Goal: Task Accomplishment & Management: Manage account settings

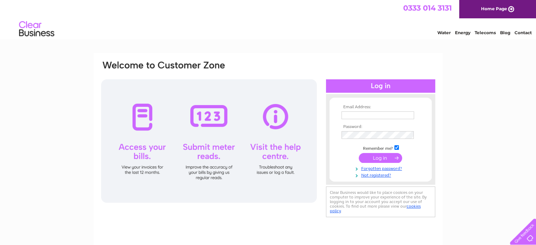
type input "martinportch@yahoo.co.uk"
click at [376, 156] on input "submit" at bounding box center [380, 158] width 43 height 10
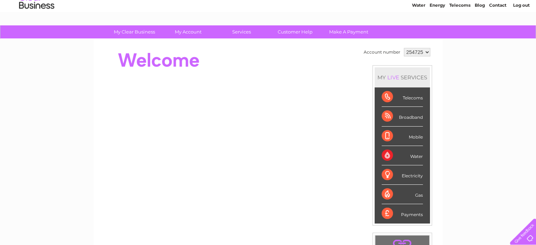
scroll to position [35, 0]
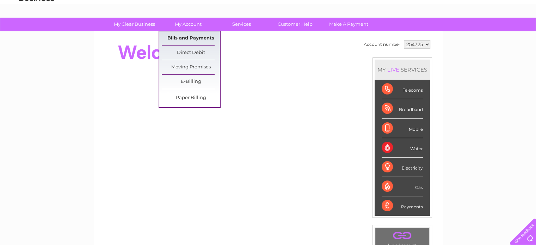
click at [186, 36] on link "Bills and Payments" at bounding box center [191, 38] width 58 height 14
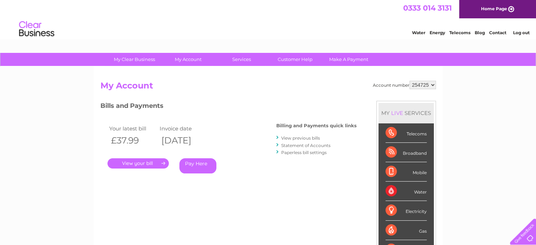
click at [140, 162] on link "." at bounding box center [138, 163] width 61 height 10
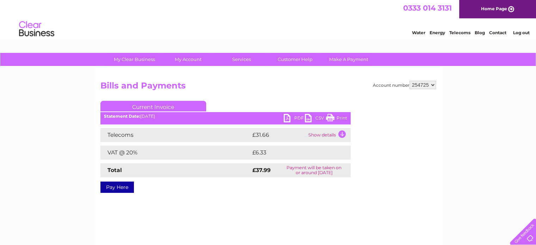
click at [287, 117] on link "PDF" at bounding box center [294, 119] width 21 height 10
click at [286, 117] on link "PDF" at bounding box center [294, 119] width 21 height 10
